Goal: Obtain resource: Obtain resource

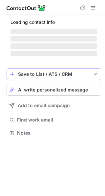
scroll to position [127, 105]
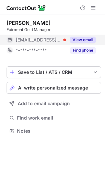
click at [84, 38] on button "View email" at bounding box center [83, 40] width 26 height 7
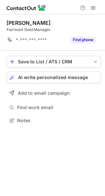
scroll to position [116, 105]
